Goal: Task Accomplishment & Management: Manage account settings

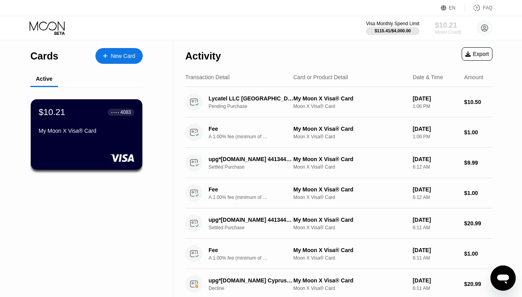
click at [449, 28] on div "$10.21" at bounding box center [448, 25] width 26 height 8
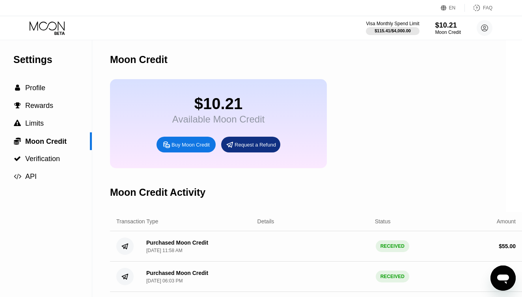
scroll to position [0, 16]
click at [58, 25] on icon at bounding box center [48, 28] width 37 height 14
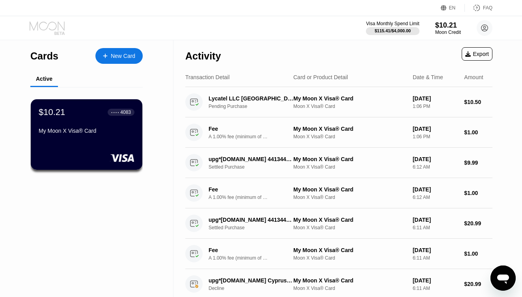
click at [56, 25] on icon at bounding box center [47, 25] width 35 height 9
click at [483, 28] on icon at bounding box center [485, 28] width 4 height 4
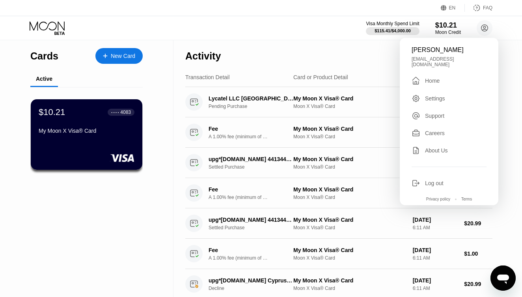
click at [321, 43] on div "Activity Export" at bounding box center [338, 54] width 307 height 28
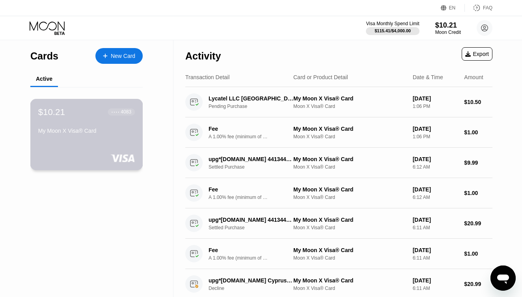
click at [76, 118] on div "$10.21 ● ● ● ● 4083 My Moon X Visa® Card" at bounding box center [86, 122] width 97 height 30
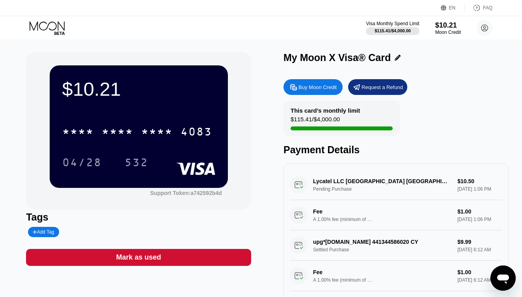
click at [43, 23] on icon at bounding box center [48, 28] width 37 height 14
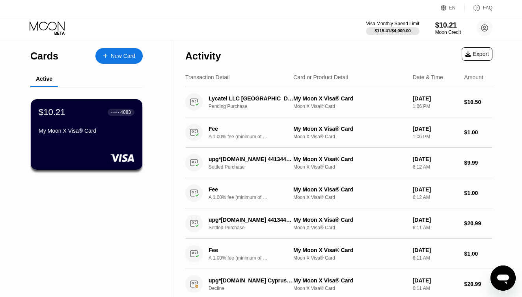
click at [46, 23] on icon at bounding box center [47, 25] width 35 height 9
click at [384, 27] on div "$115.41 / $4,000.00" at bounding box center [393, 30] width 54 height 9
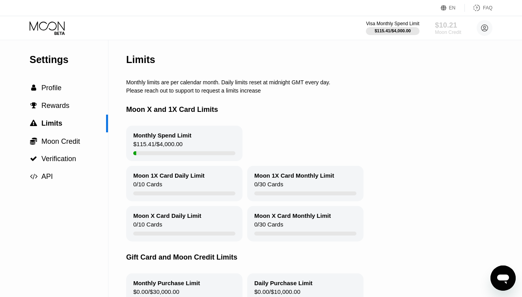
click at [456, 26] on div "$10.21" at bounding box center [448, 25] width 26 height 8
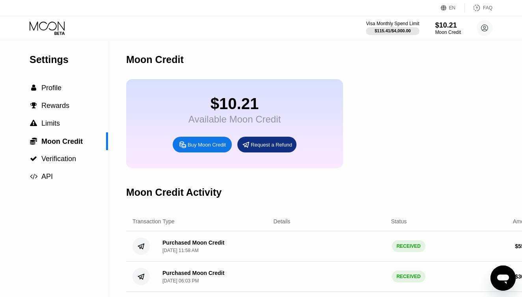
click at [210, 146] on div "Buy Moon Credit" at bounding box center [207, 145] width 38 height 7
type input "0"
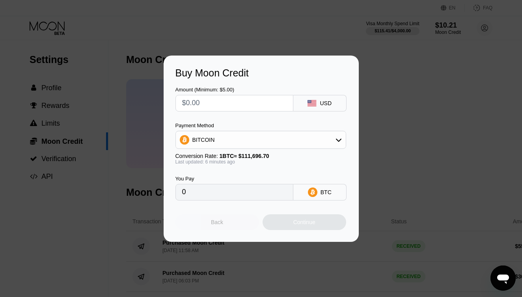
click at [222, 220] on div "Back" at bounding box center [217, 222] width 12 height 6
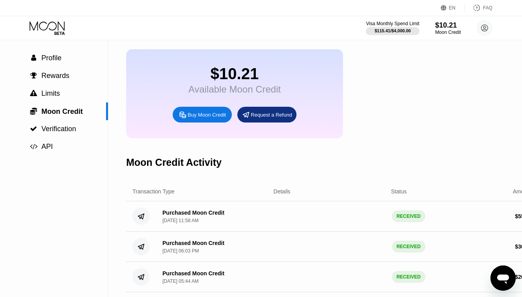
scroll to position [28, 0]
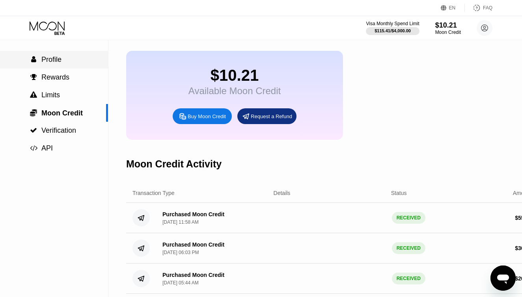
click at [56, 57] on span "Profile" at bounding box center [51, 60] width 20 height 8
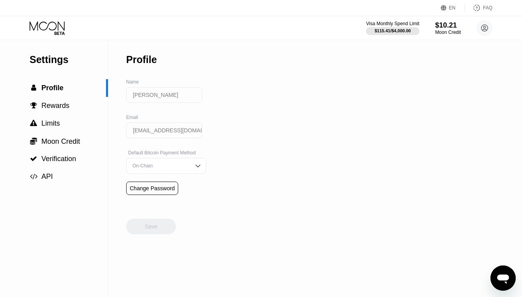
click at [59, 17] on div "Visa Monthly Spend Limit $115.41 / $4,000.00 $10.21 Moon Credit [PERSON_NAME] […" at bounding box center [261, 28] width 522 height 24
click at [47, 30] on icon at bounding box center [48, 28] width 37 height 14
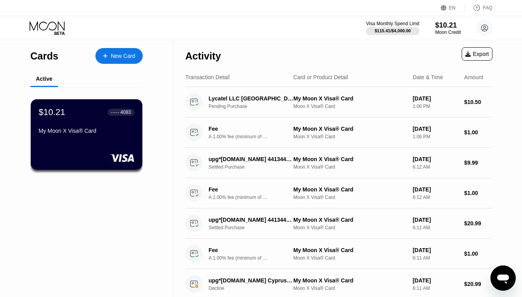
click at [119, 50] on div "New Card" at bounding box center [118, 56] width 47 height 16
